Goal: Check status

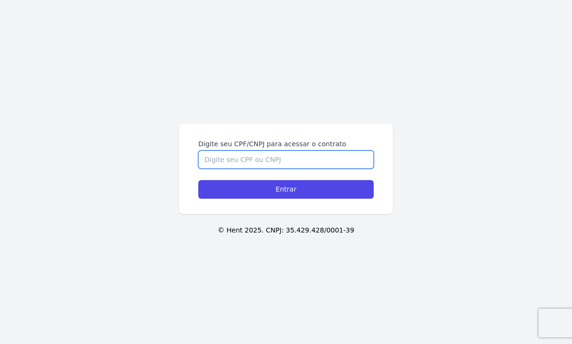
click at [222, 160] on input "Digite seu CPF/CNPJ para acessar o contrato" at bounding box center [286, 160] width 176 height 18
paste input "128.121.977-06"
type input "128.121.977-06"
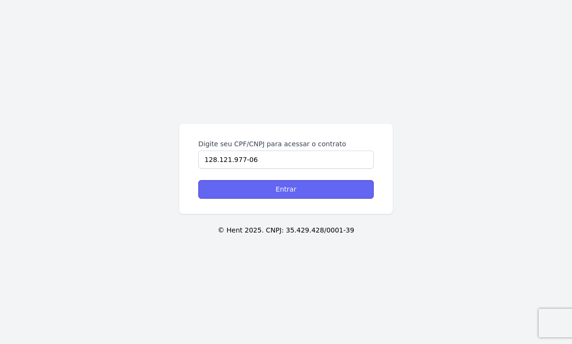
click at [224, 189] on input "Entrar" at bounding box center [286, 189] width 176 height 19
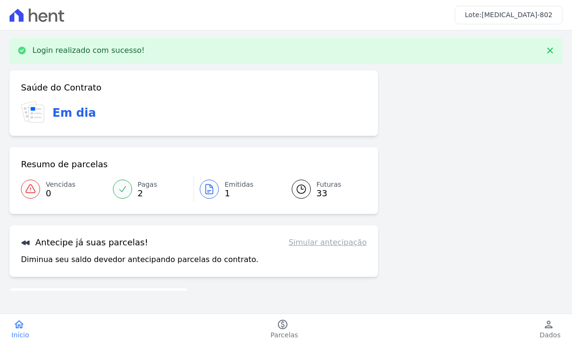
click at [238, 186] on span "Emitidas" at bounding box center [239, 185] width 29 height 10
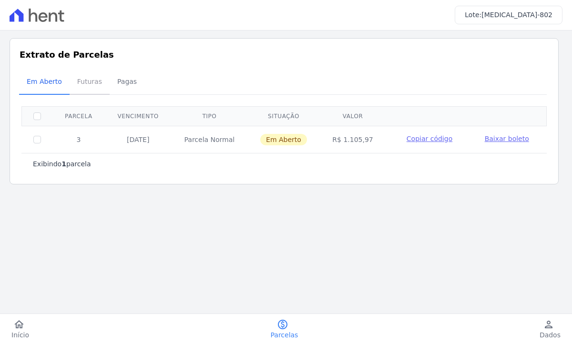
click at [83, 75] on span "Futuras" at bounding box center [90, 81] width 36 height 19
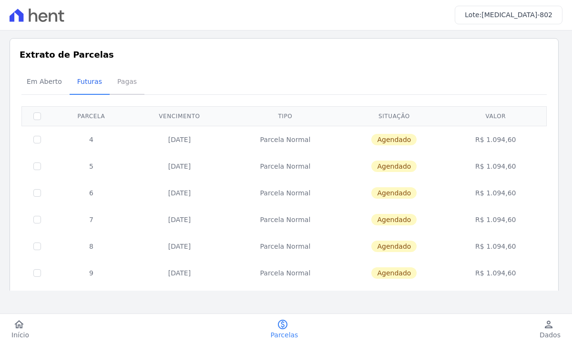
click at [121, 81] on span "Pagas" at bounding box center [127, 81] width 31 height 19
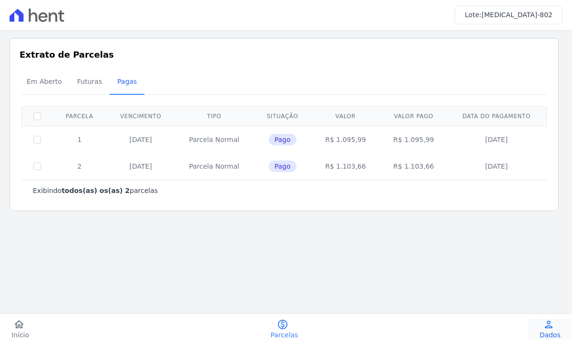
click at [550, 322] on icon "person" at bounding box center [548, 324] width 11 height 11
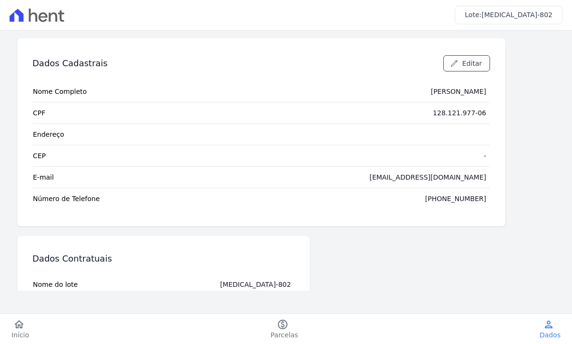
scroll to position [93, 0]
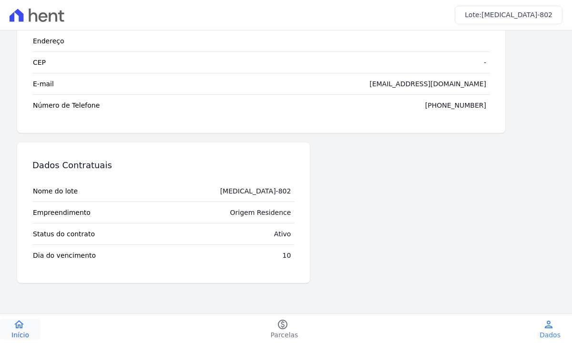
click at [19, 320] on icon "home" at bounding box center [18, 324] width 11 height 11
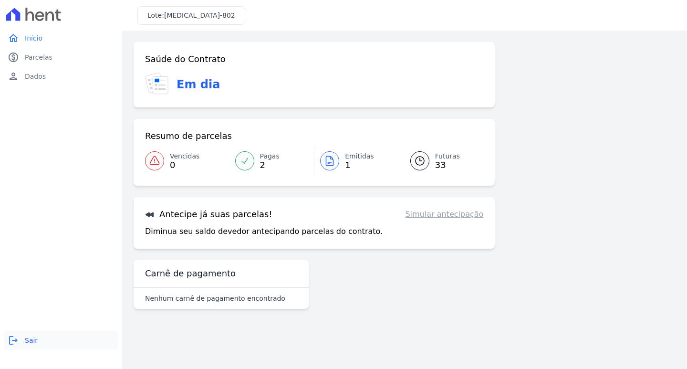
click at [29, 340] on span "Sair" at bounding box center [31, 340] width 13 height 10
